Goal: Task Accomplishment & Management: Manage account settings

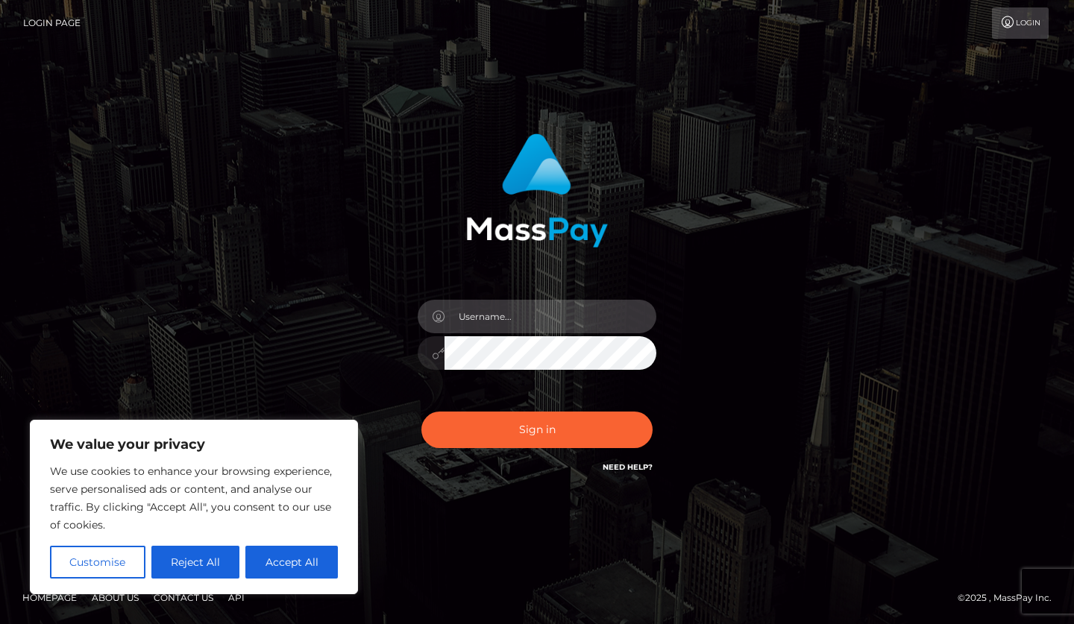
type input "[EMAIL_ADDRESS][DOMAIN_NAME]"
click at [537, 430] on button "Sign in" at bounding box center [536, 430] width 231 height 37
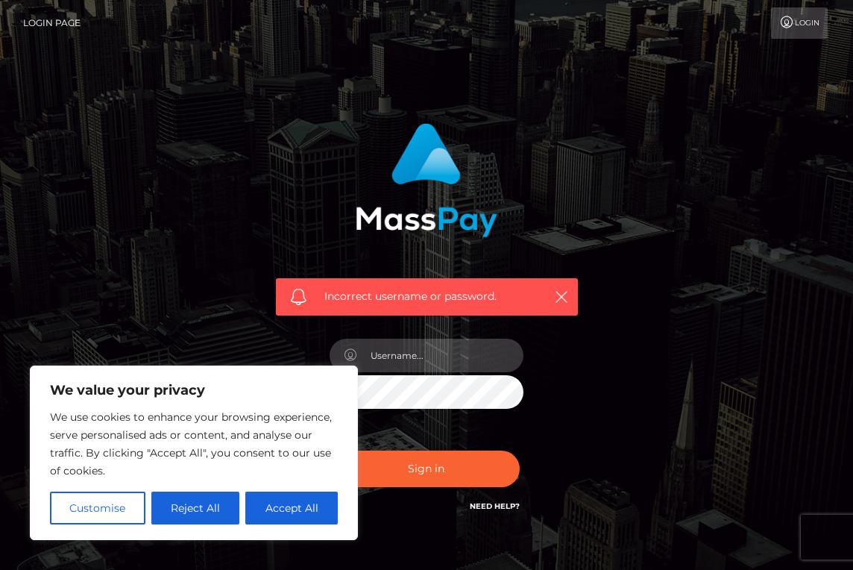
type input "[EMAIL_ADDRESS][DOMAIN_NAME]"
click at [326, 489] on div "We use cookies to enhance your browsing experience, serve personalised ads or c…" at bounding box center [194, 466] width 288 height 116
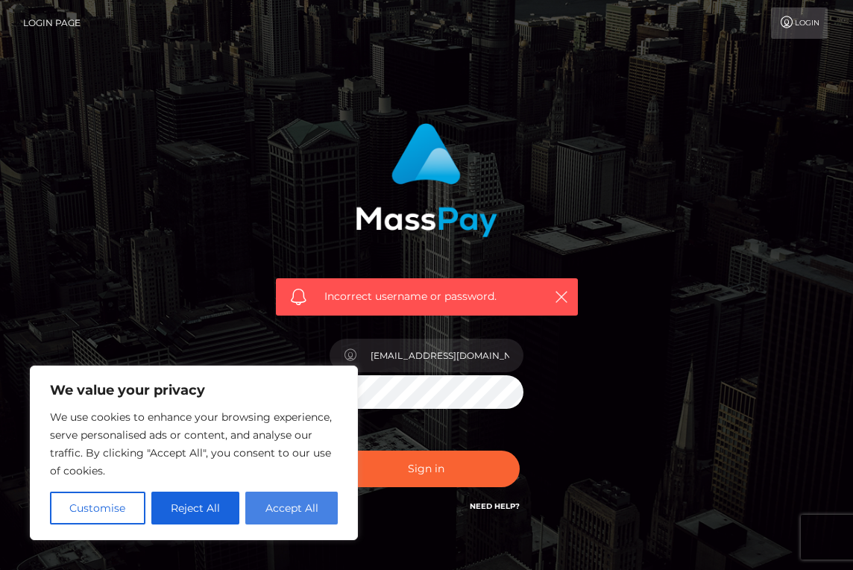
click at [326, 491] on button "Accept All" at bounding box center [291, 507] width 92 height 33
checkbox input "true"
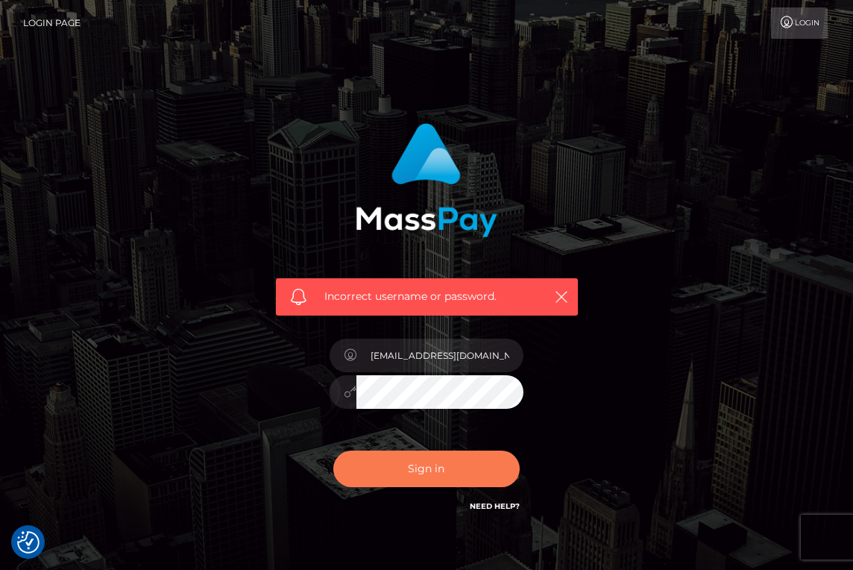
click at [386, 485] on button "Sign in" at bounding box center [426, 468] width 186 height 37
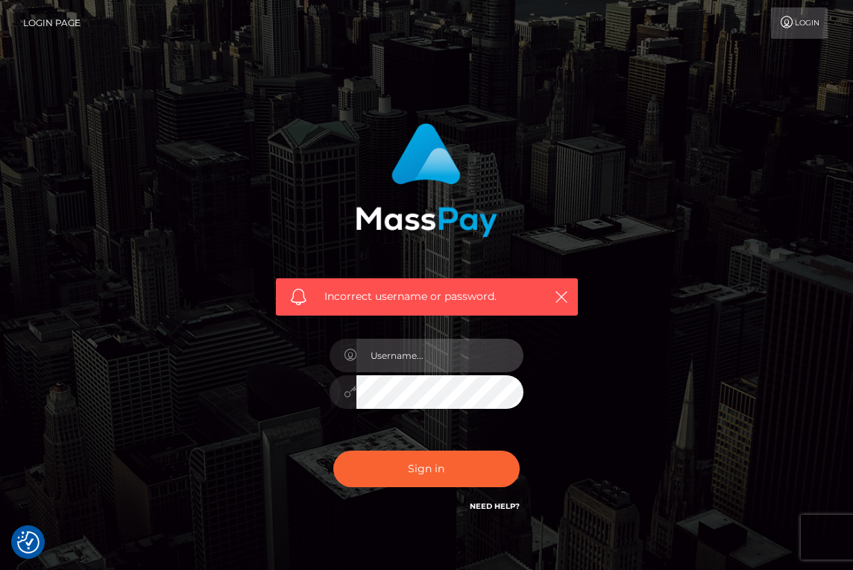
checkbox input "true"
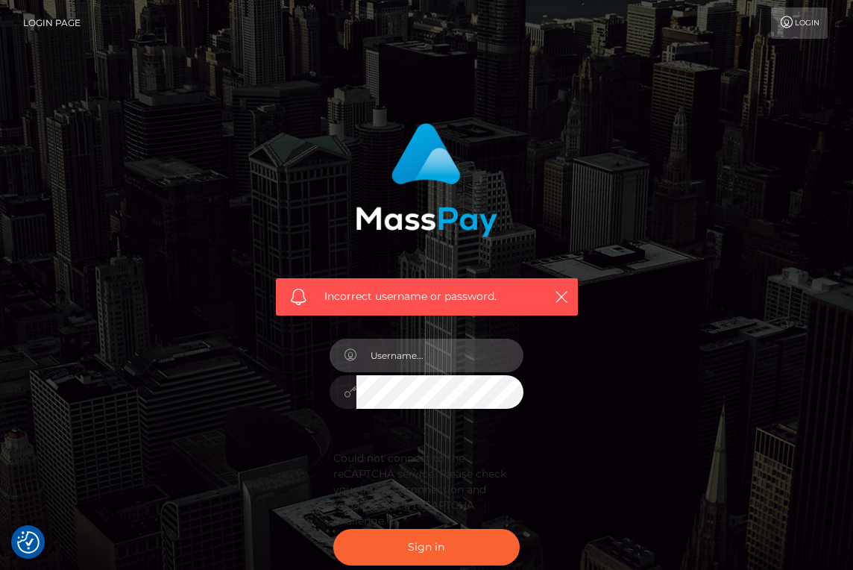
type input "[EMAIL_ADDRESS][DOMAIN_NAME]"
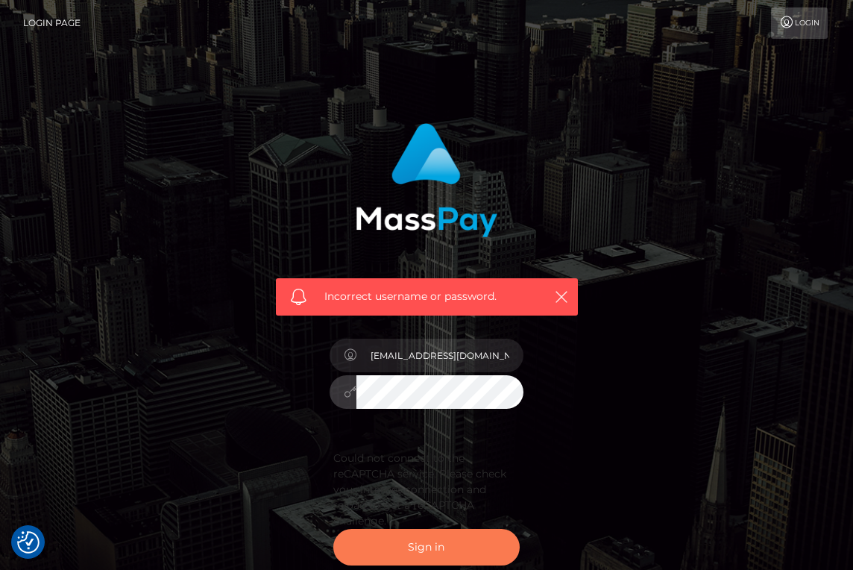
click at [450, 547] on button "Sign in" at bounding box center [426, 547] width 186 height 37
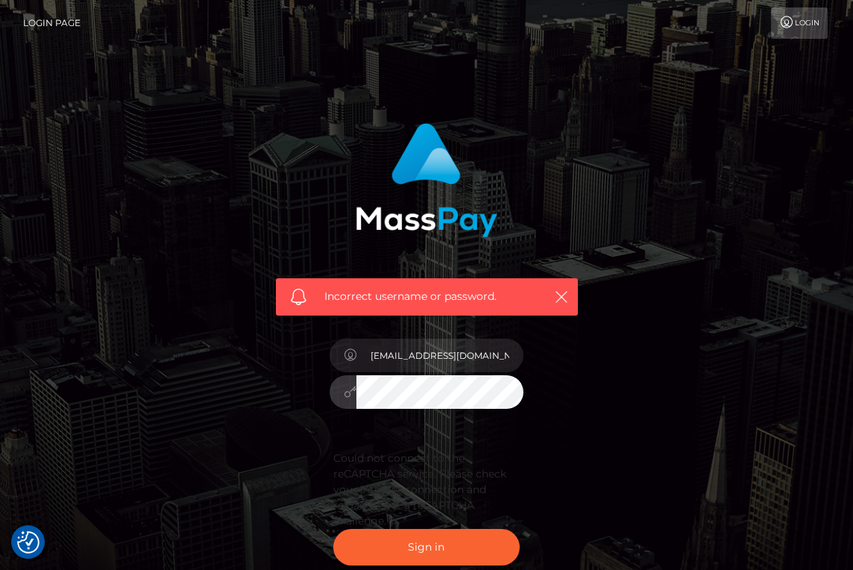
click at [306, 381] on div "Incorrect username or password. [EMAIL_ADDRESS][DOMAIN_NAME]" at bounding box center [427, 358] width 324 height 492
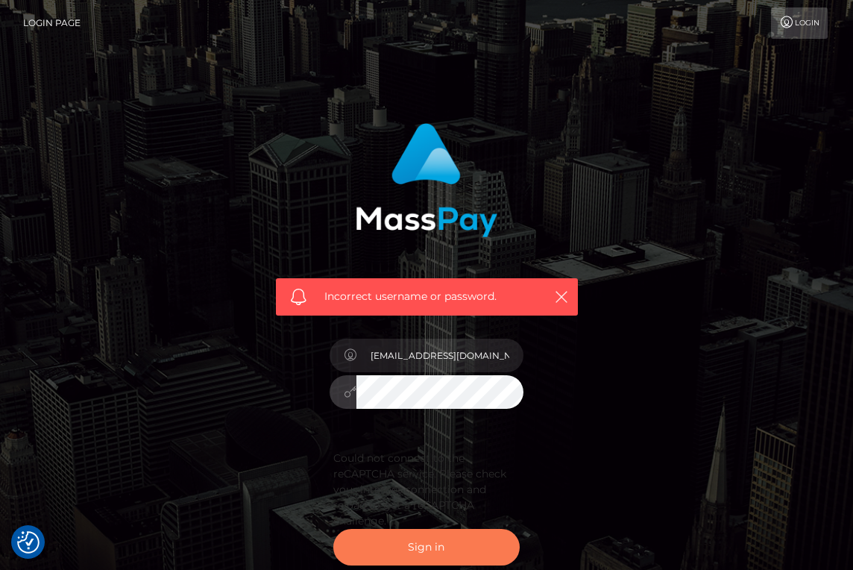
click at [433, 538] on button "Sign in" at bounding box center [426, 547] width 186 height 37
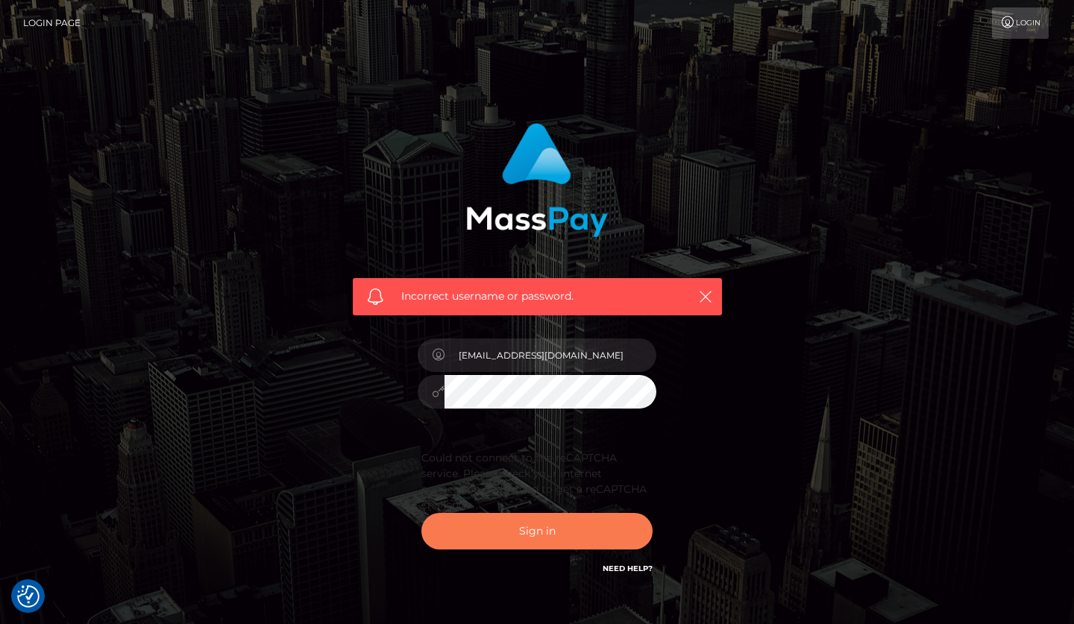
click at [494, 523] on button "Sign in" at bounding box center [536, 531] width 231 height 37
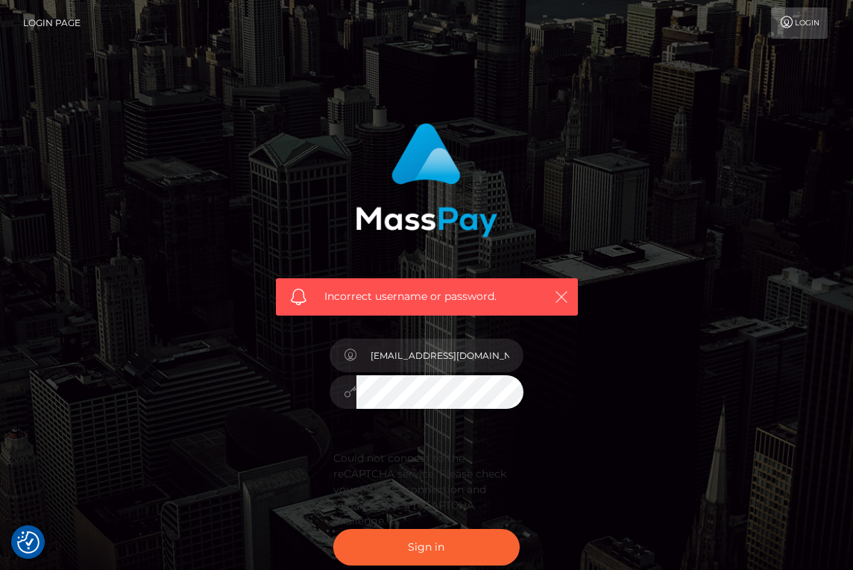
click at [565, 301] on icon "button" at bounding box center [561, 296] width 15 height 15
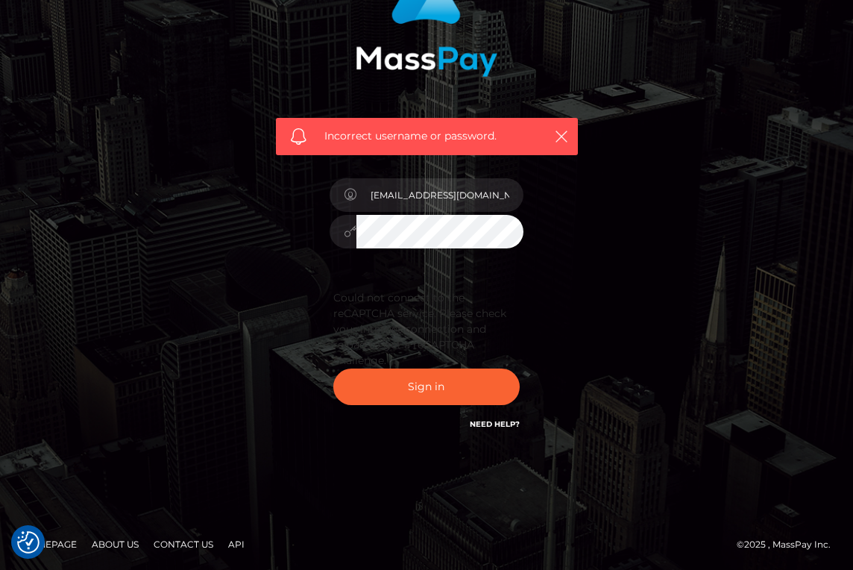
scroll to position [160, 0]
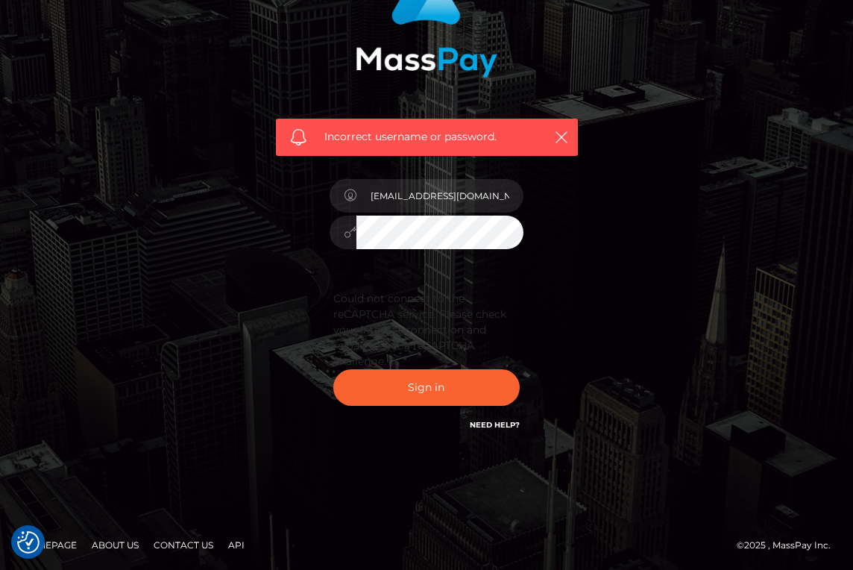
click at [515, 420] on link "Need Help?" at bounding box center [495, 425] width 50 height 10
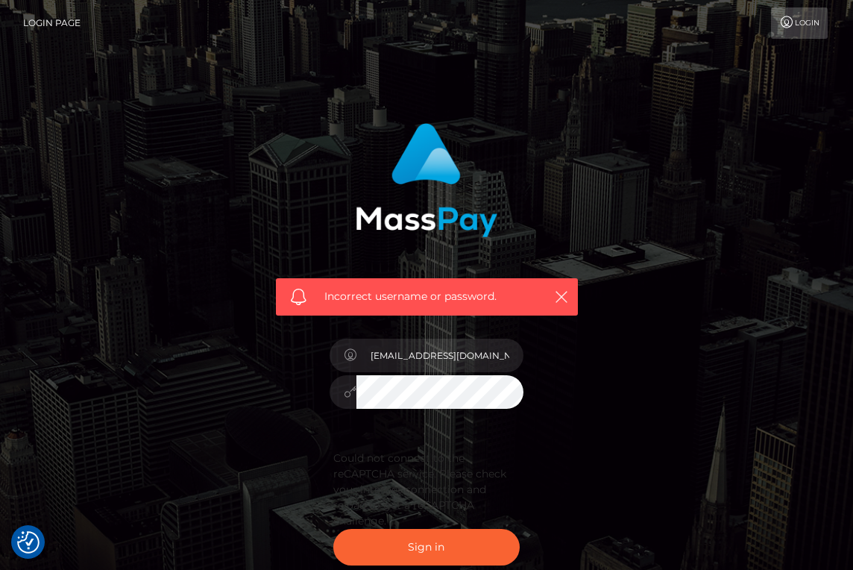
scroll to position [0, 0]
